Goal: Use online tool/utility

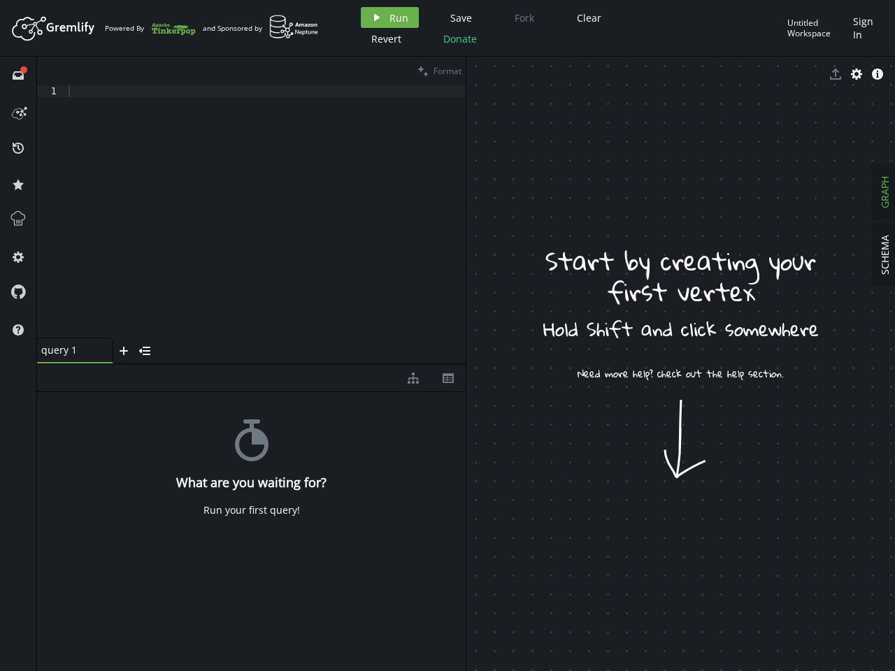
click at [390, 17] on span "Run" at bounding box center [399, 17] width 19 height 13
click at [459, 17] on div "Artboard Created with Sketch. Powered By and Sponsored by play Run Save Fork Cl…" at bounding box center [447, 335] width 895 height 671
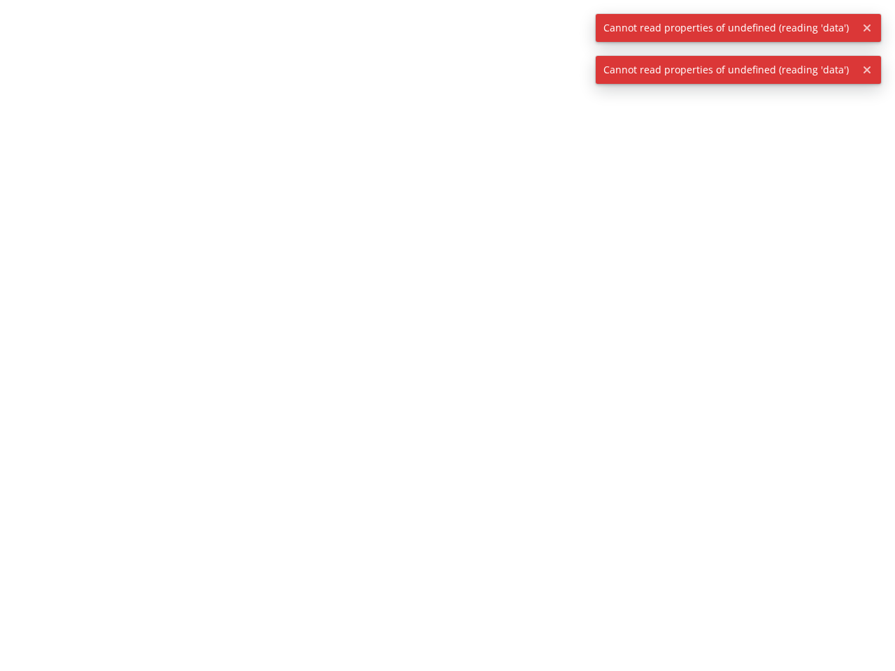
click at [587, 17] on div at bounding box center [447, 335] width 895 height 671
click at [385, 38] on div at bounding box center [447, 335] width 895 height 671
click at [458, 38] on div at bounding box center [447, 335] width 895 height 671
click at [817, 28] on span "Cannot read properties of undefined (reading 'data')" at bounding box center [726, 28] width 261 height 28
click at [866, 28] on icon "button" at bounding box center [867, 27] width 7 height 7
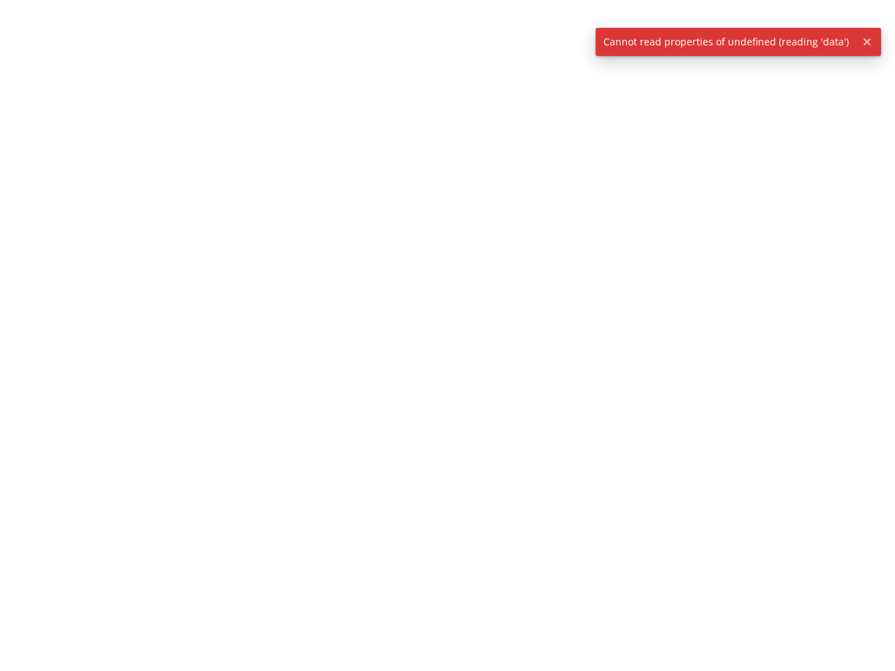
click at [18, 75] on div at bounding box center [447, 335] width 895 height 671
click at [18, 111] on div at bounding box center [447, 335] width 895 height 671
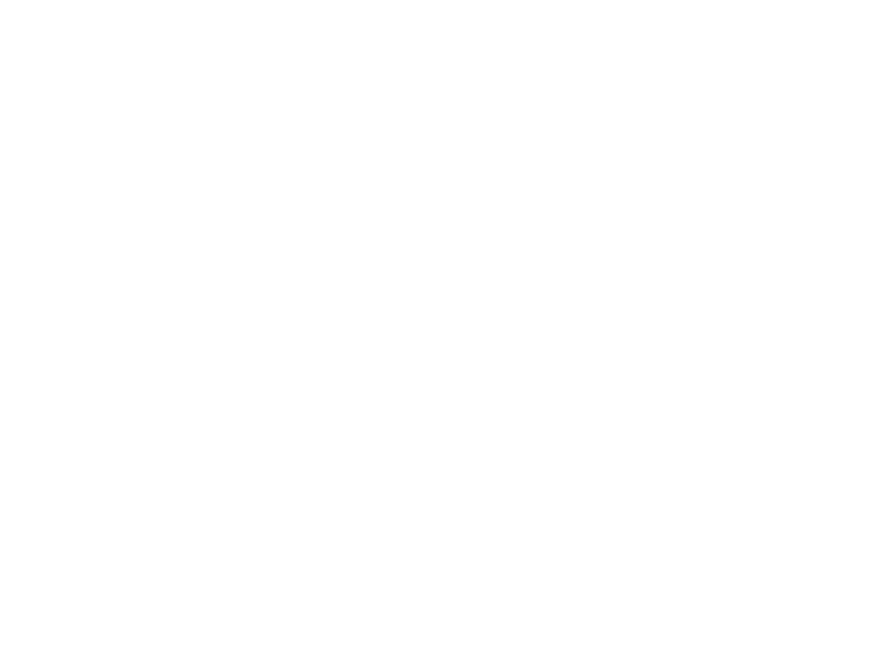
click at [18, 148] on div at bounding box center [447, 335] width 895 height 671
